Goal: Use online tool/utility: Utilize a website feature to perform a specific function

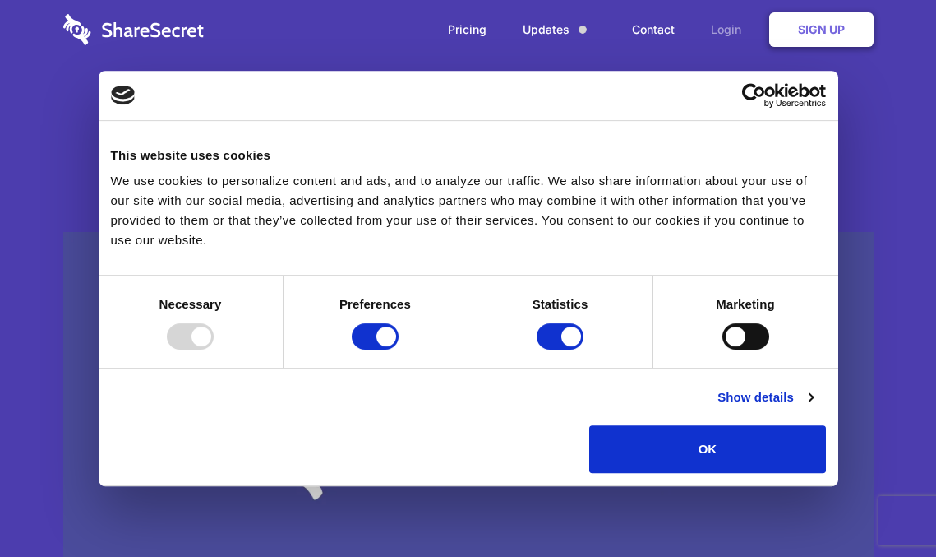
click at [727, 31] on link "Login" at bounding box center [731, 29] width 72 height 51
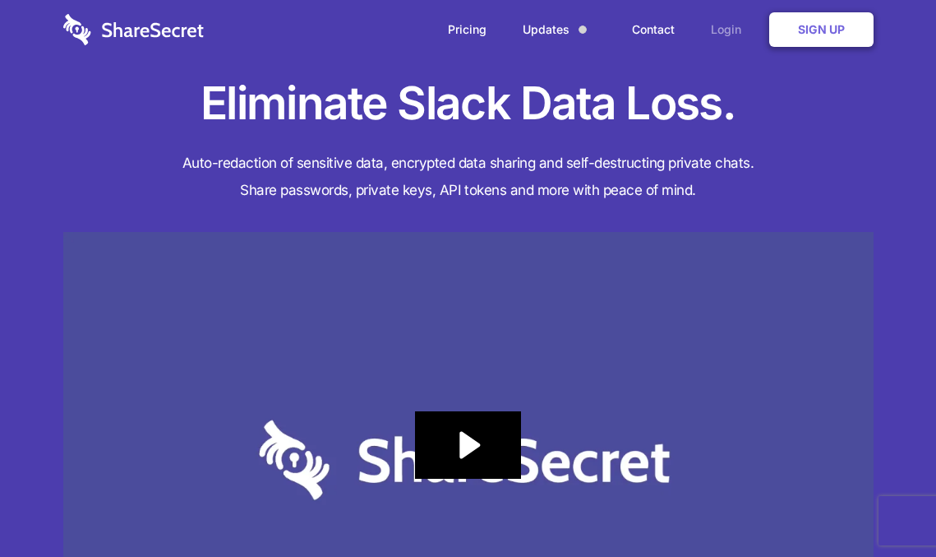
click at [724, 35] on link "Login" at bounding box center [731, 29] width 72 height 51
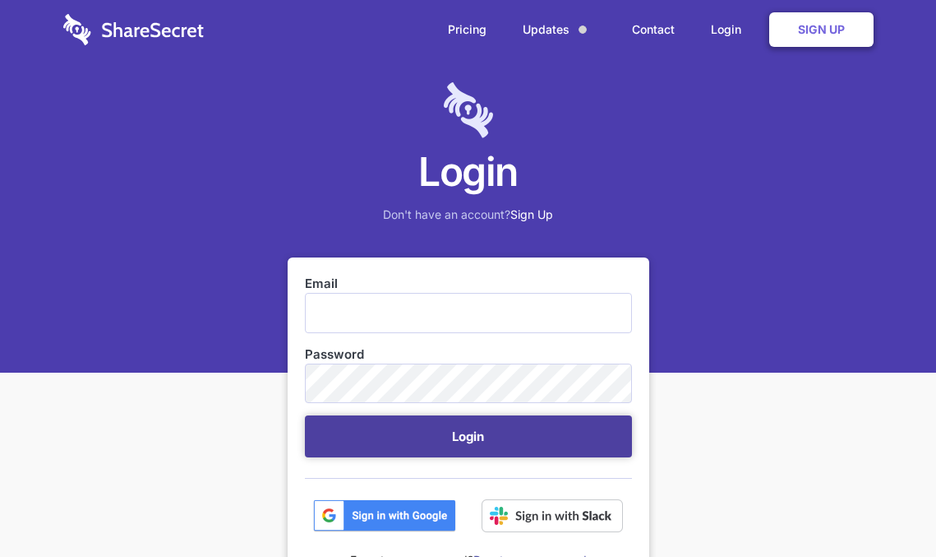
type input "[EMAIL_ADDRESS][DOMAIN_NAME]"
click at [445, 429] on button "Login" at bounding box center [468, 436] width 327 height 42
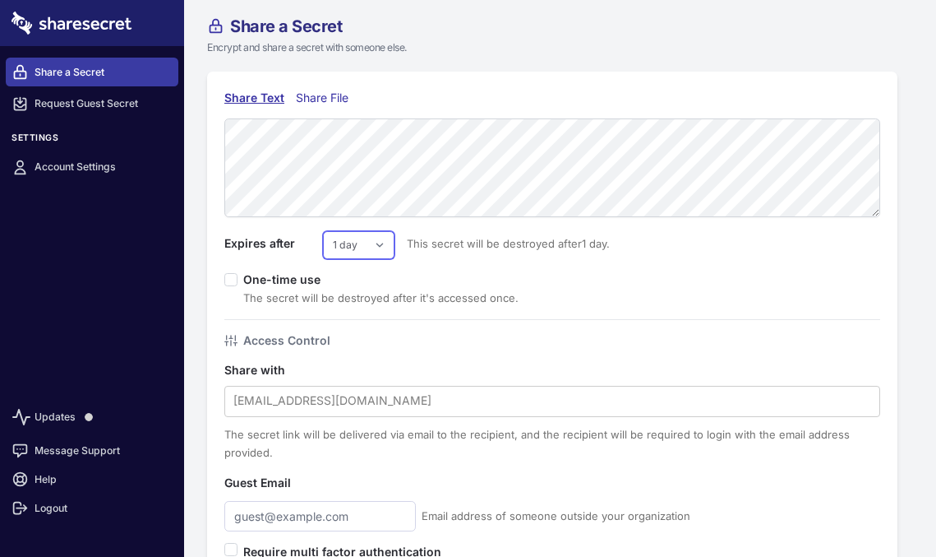
click at [364, 249] on select "1 day 2 days 3 days 4 days 5 days 6 days 7 days" at bounding box center [359, 245] width 72 height 28
select select "7"
click at [323, 231] on select "1 day 2 days 3 days 4 days 5 days 6 days 7 days" at bounding box center [359, 245] width 72 height 28
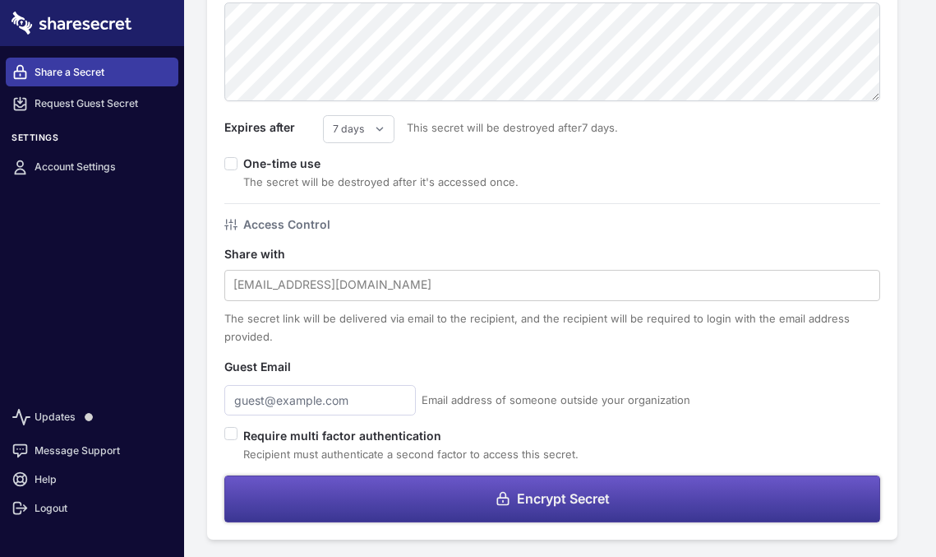
click at [358, 502] on button "Encrypt Secret" at bounding box center [552, 498] width 656 height 47
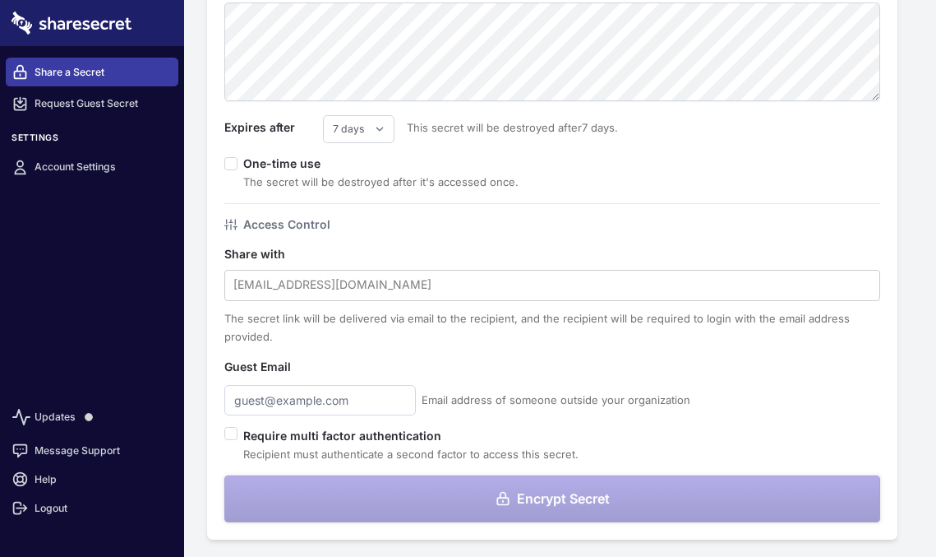
scroll to position [0, 0]
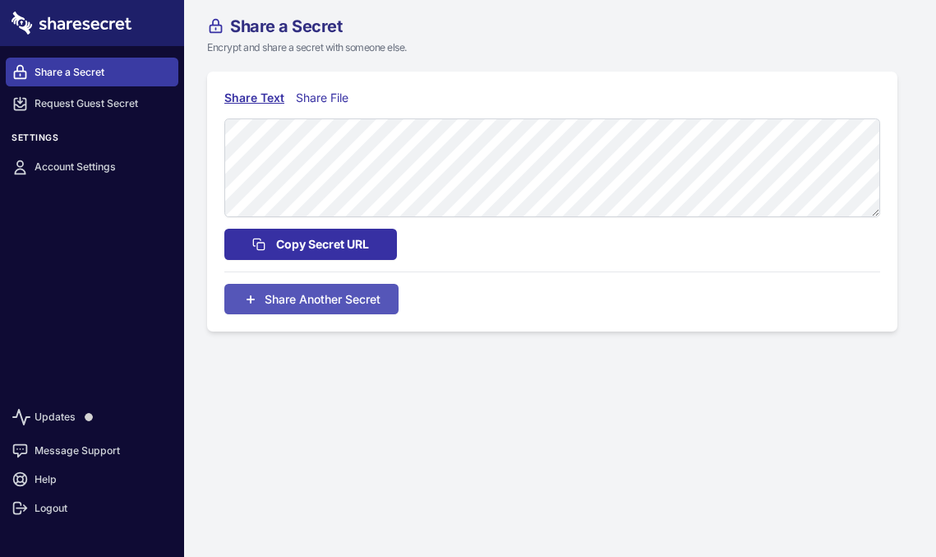
click at [335, 247] on span "Copy Secret URL" at bounding box center [322, 244] width 93 height 18
